Goal: Information Seeking & Learning: Learn about a topic

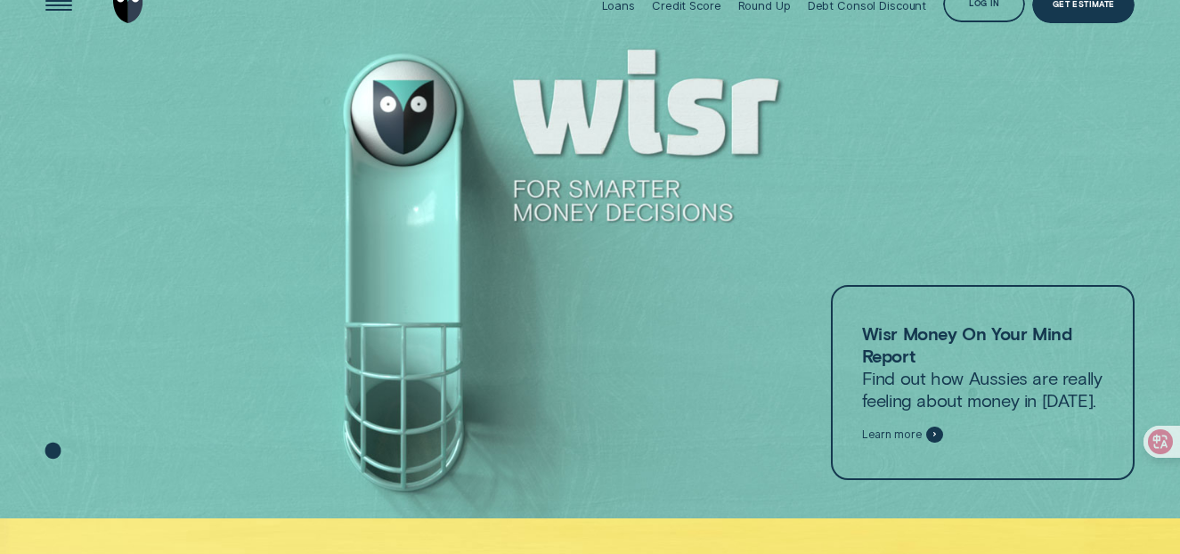
scroll to position [40, 0]
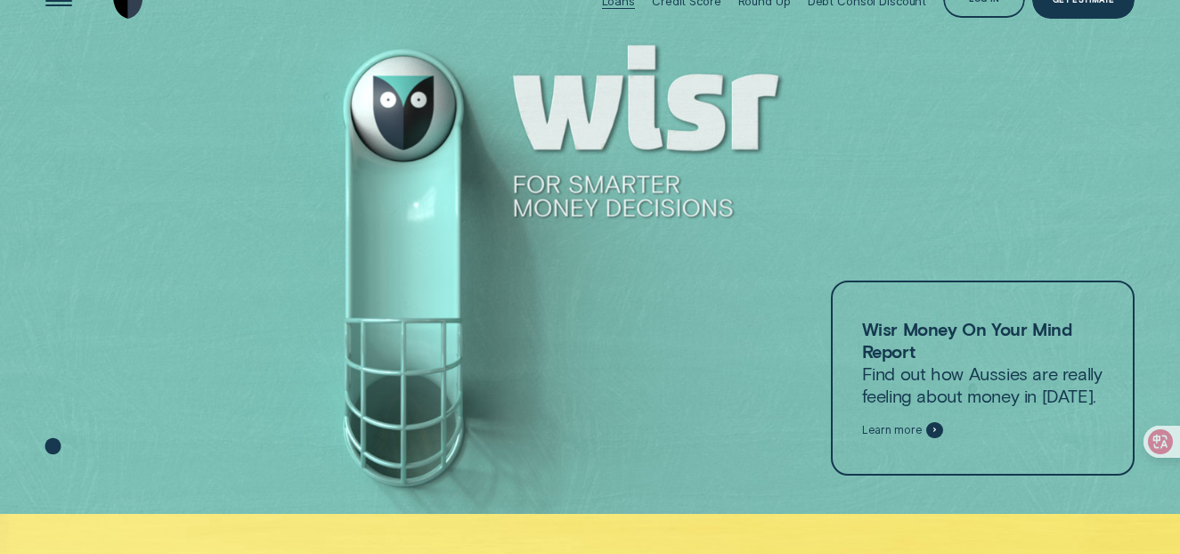
click at [621, 4] on div "Loans" at bounding box center [618, 1] width 33 height 14
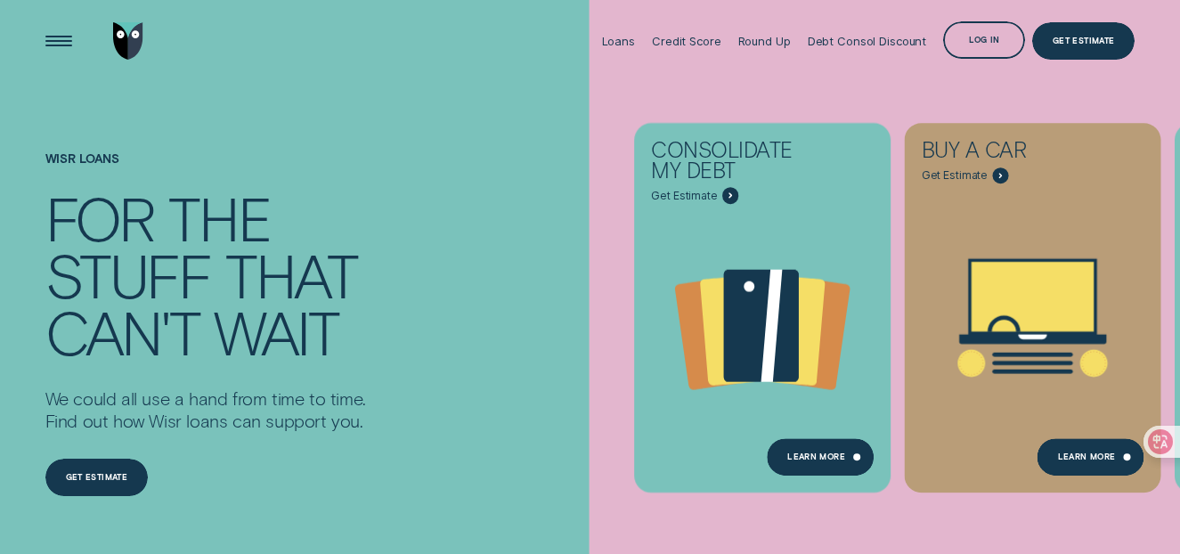
scroll to position [698, 0]
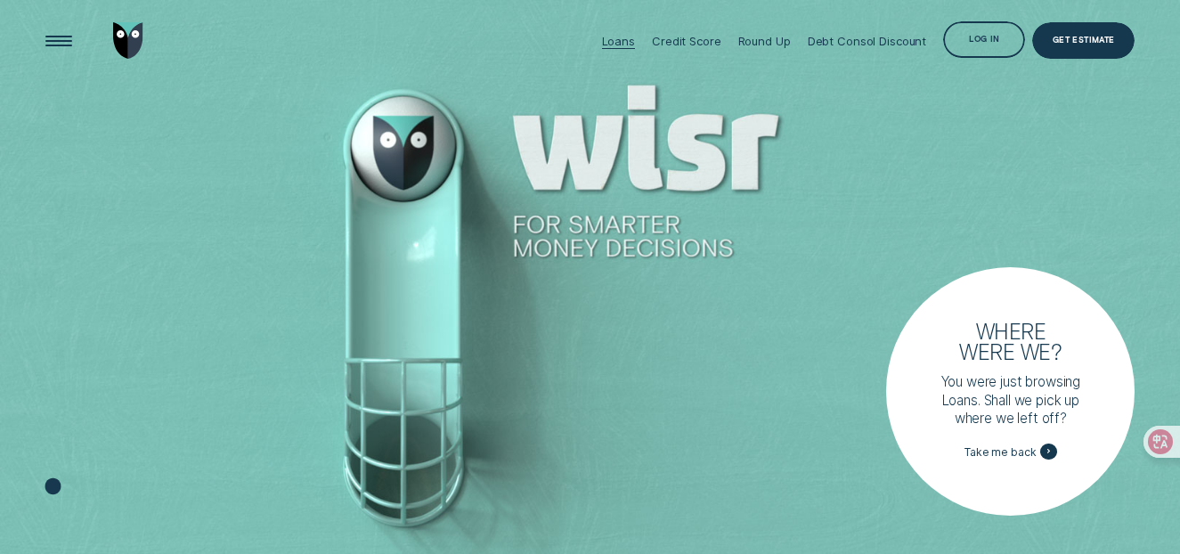
click at [619, 37] on div "Loans" at bounding box center [618, 41] width 33 height 14
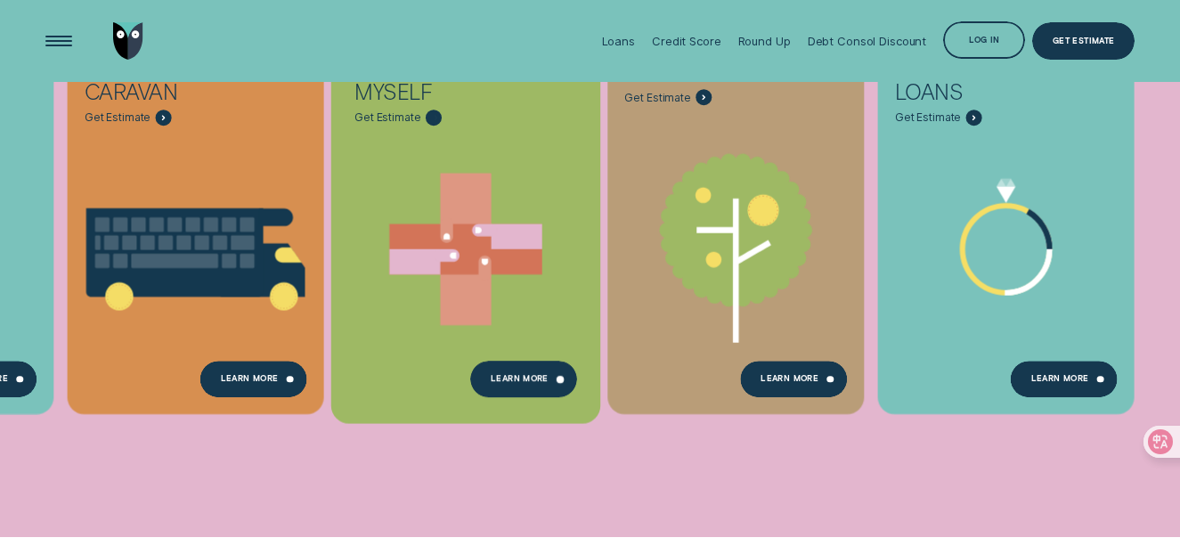
scroll to position [633, 0]
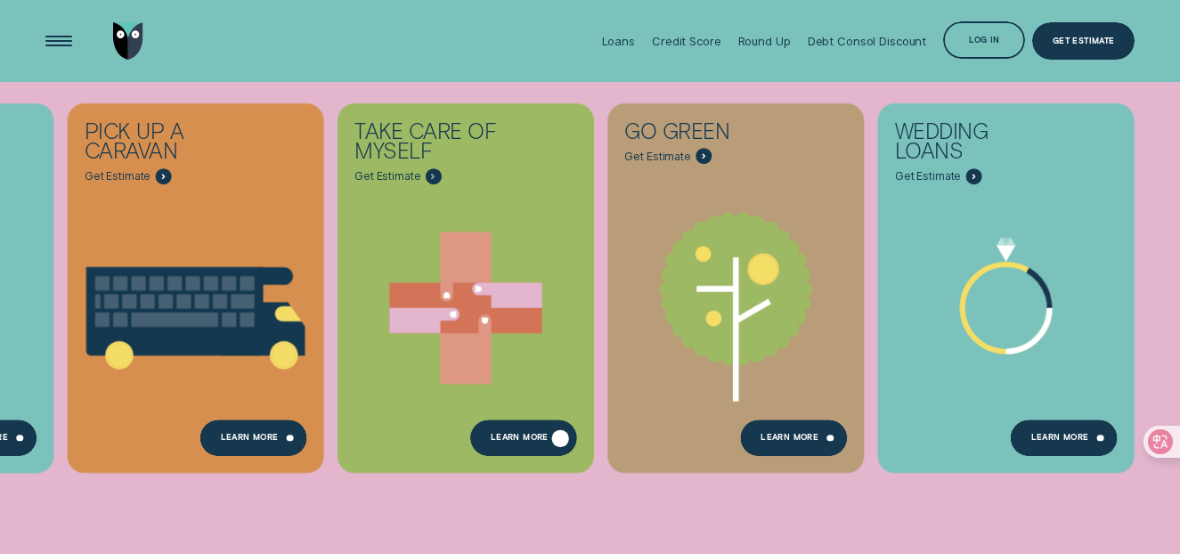
click at [551, 441] on div "Learn more" at bounding box center [523, 437] width 107 height 37
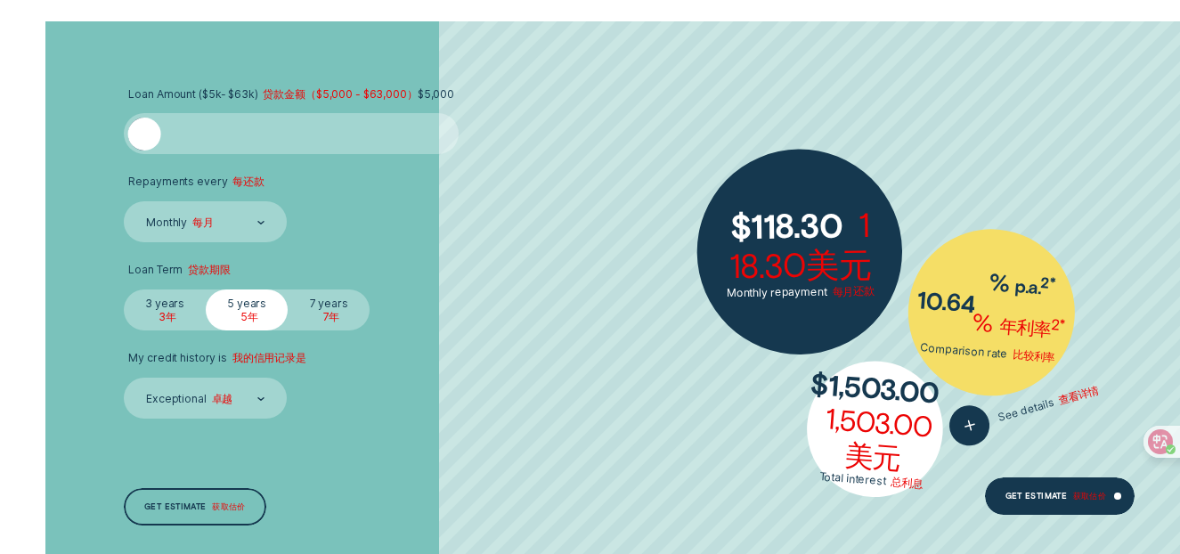
scroll to position [2748, 0]
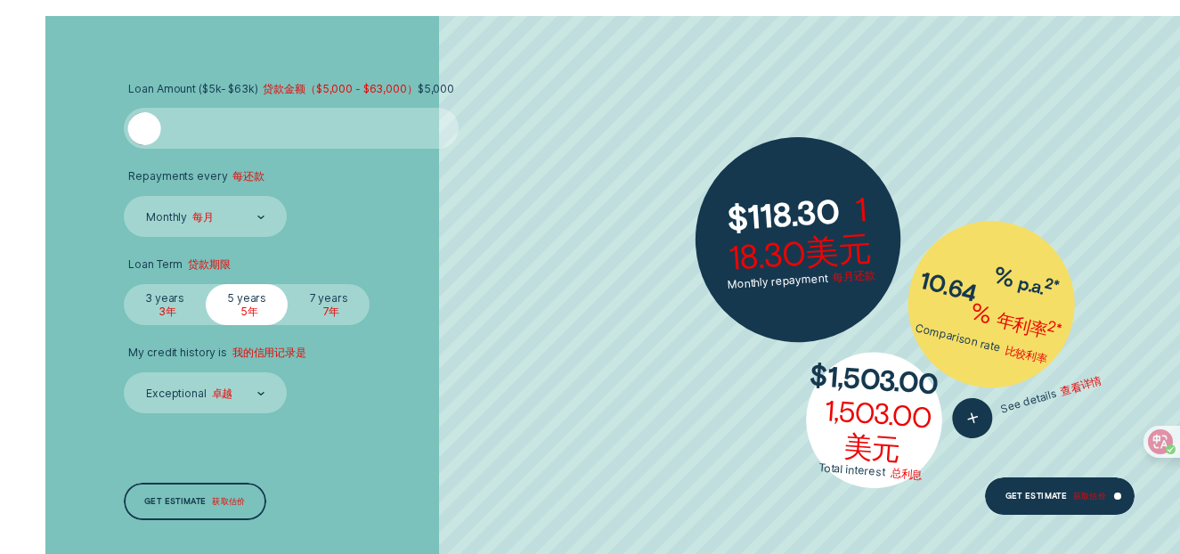
click at [336, 310] on font "7年" at bounding box center [331, 312] width 17 height 15
click at [288, 284] on input "7 years 7年" at bounding box center [288, 284] width 0 height 0
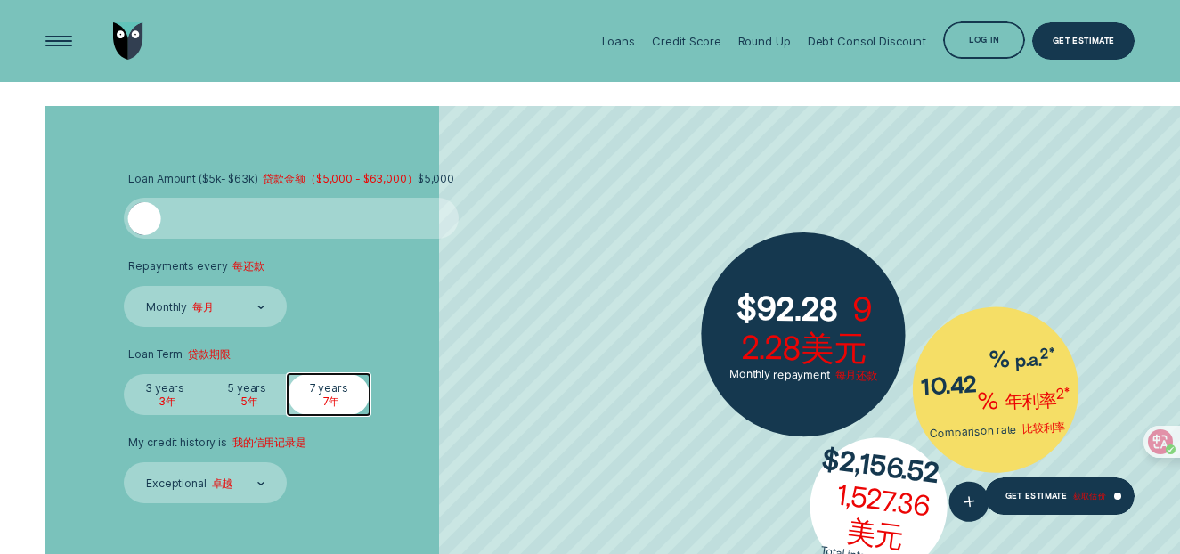
scroll to position [2556, 0]
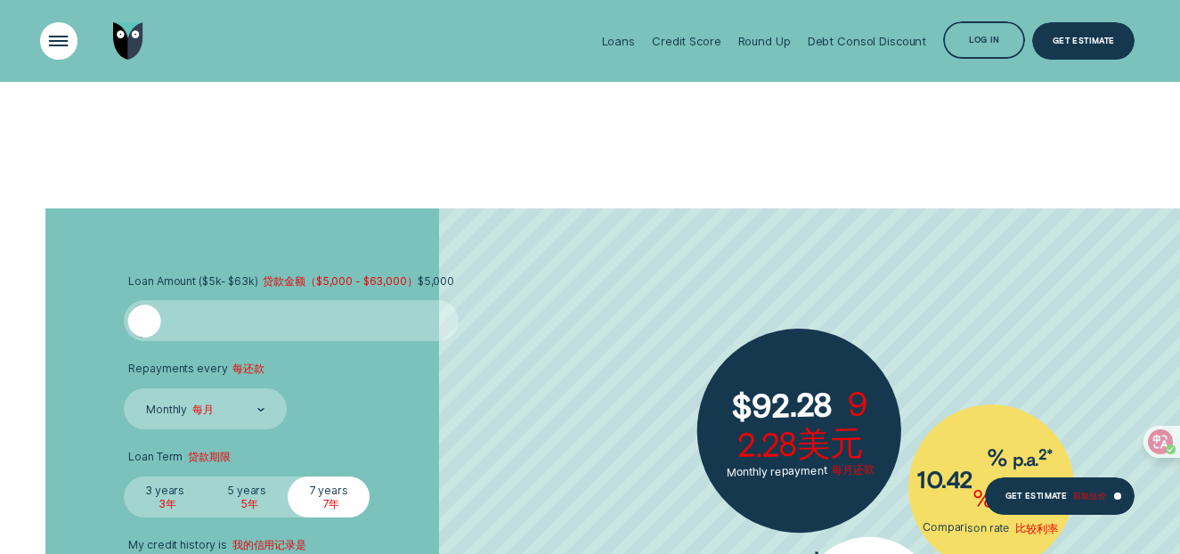
click at [64, 52] on div "Open Menu" at bounding box center [59, 41] width 53 height 53
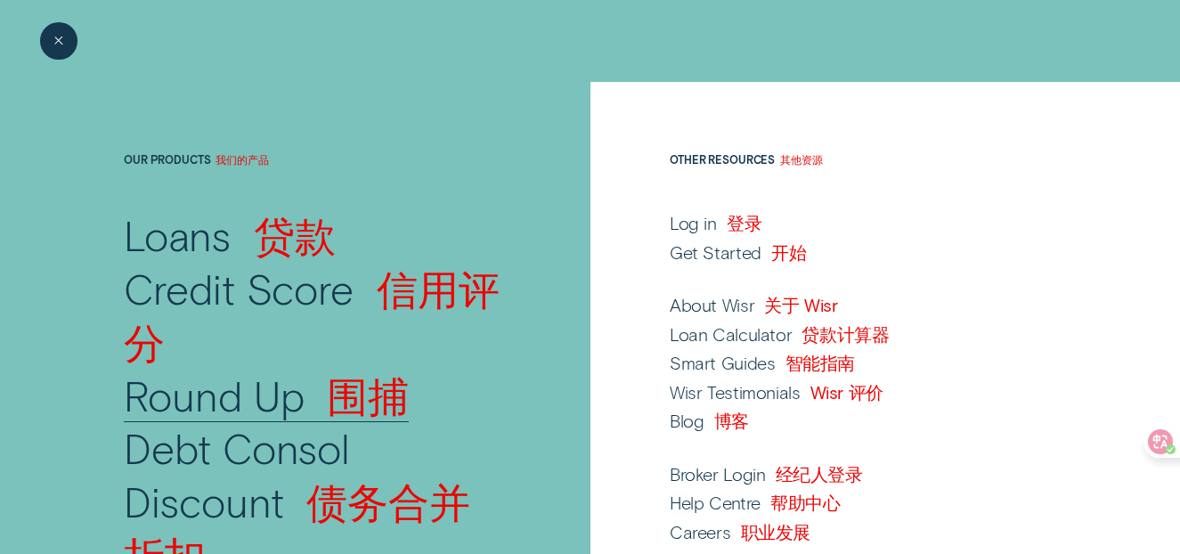
scroll to position [17, 0]
click at [52, 46] on div "Close Menu" at bounding box center [59, 41] width 53 height 53
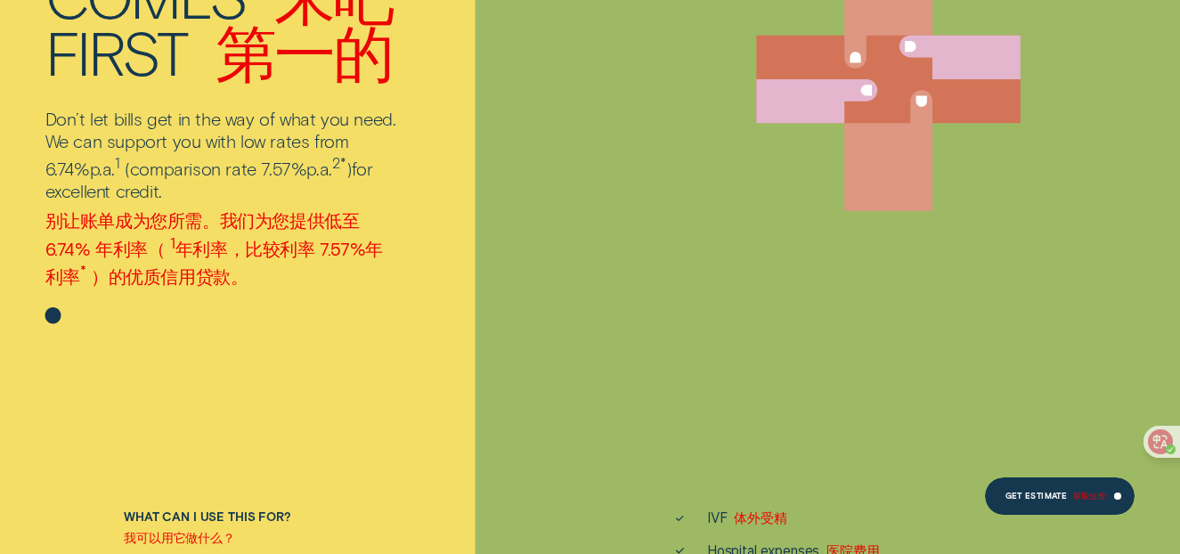
scroll to position [0, 0]
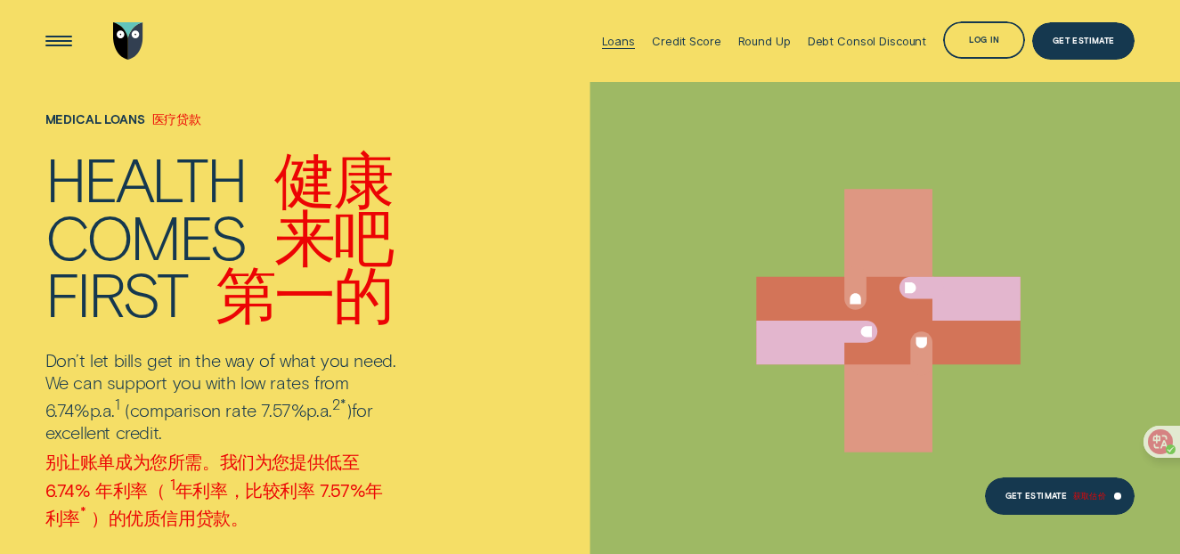
click at [616, 43] on div "Loans" at bounding box center [618, 41] width 33 height 14
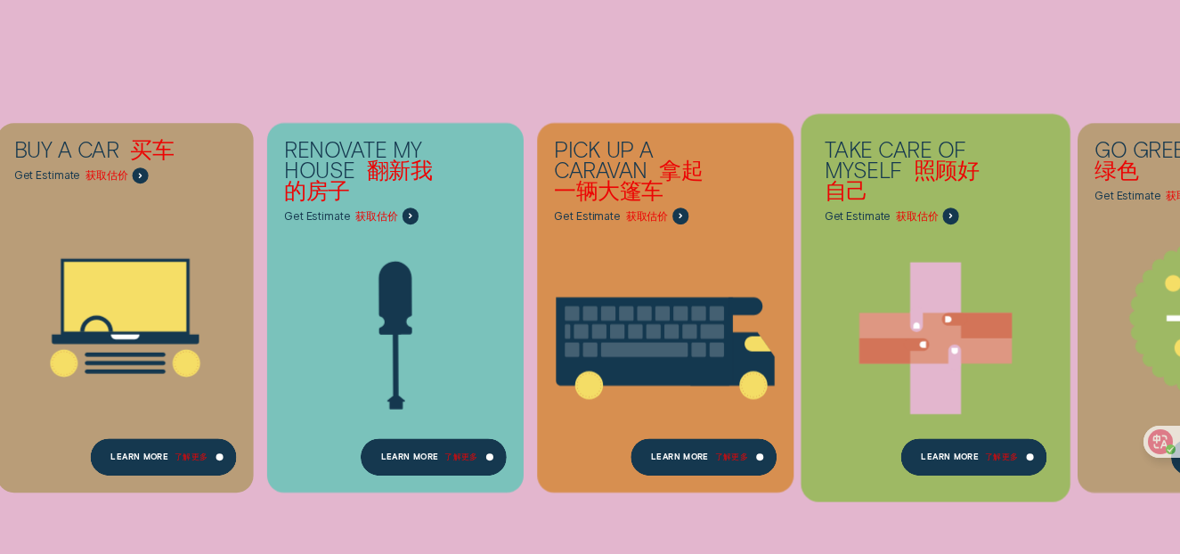
scroll to position [545, 0]
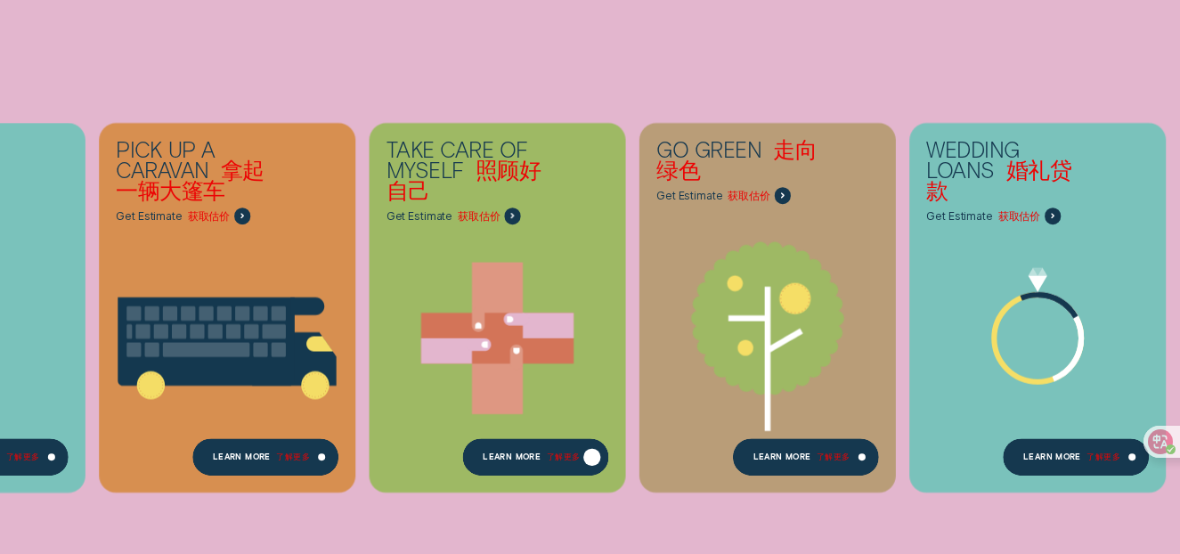
click at [557, 446] on div "Learn more 了解更多" at bounding box center [535, 456] width 146 height 37
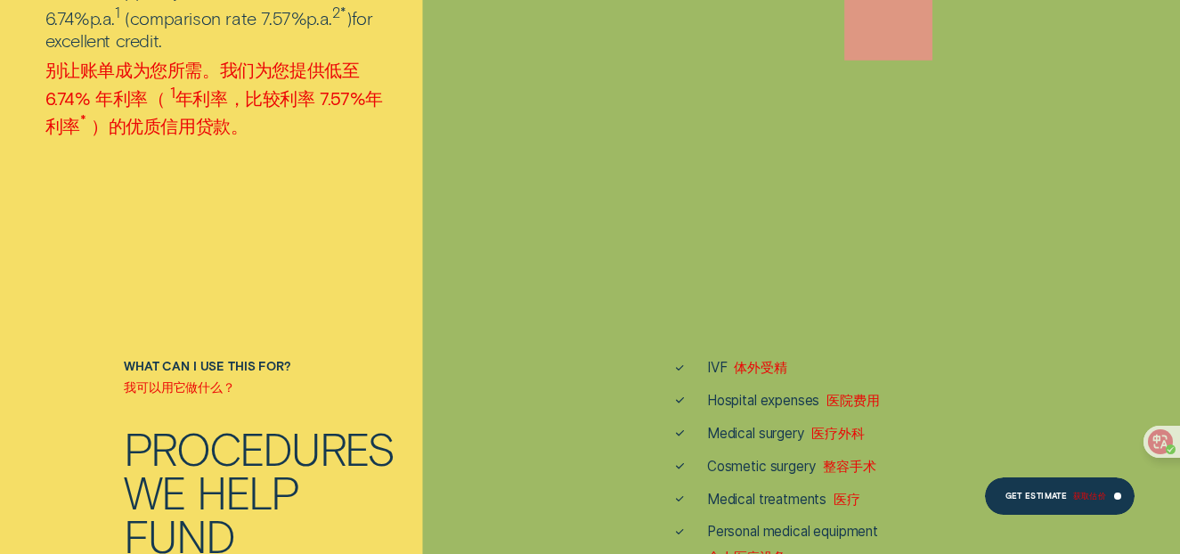
scroll to position [652, 0]
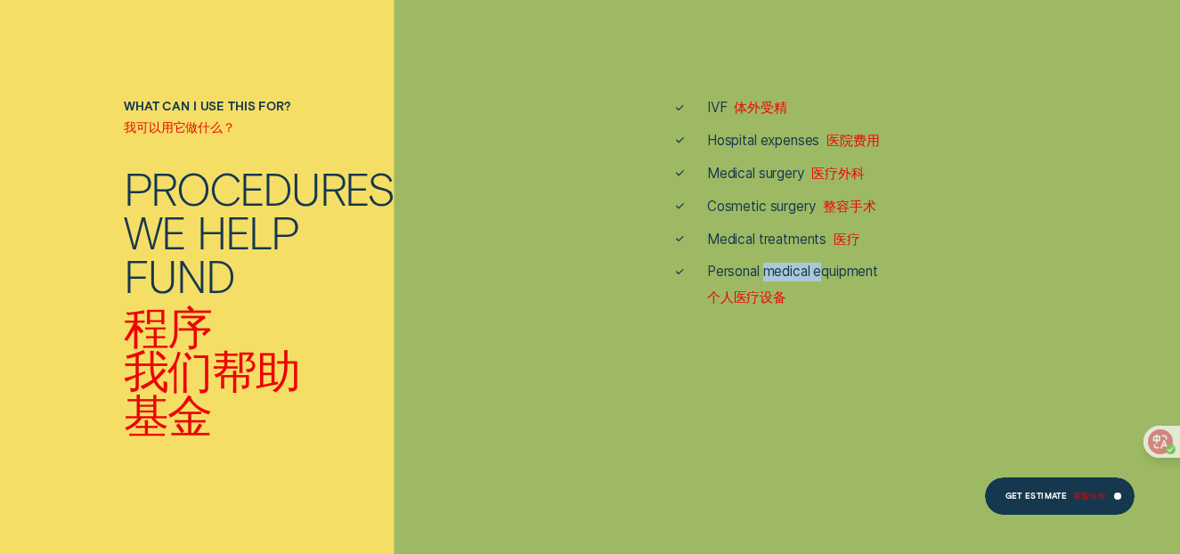
drag, startPoint x: 766, startPoint y: 272, endPoint x: 823, endPoint y: 272, distance: 57.0
click at [823, 272] on span "Personal medical equipment 个人医疗设备" at bounding box center [792, 288] width 171 height 51
